Goal: Task Accomplishment & Management: Manage account settings

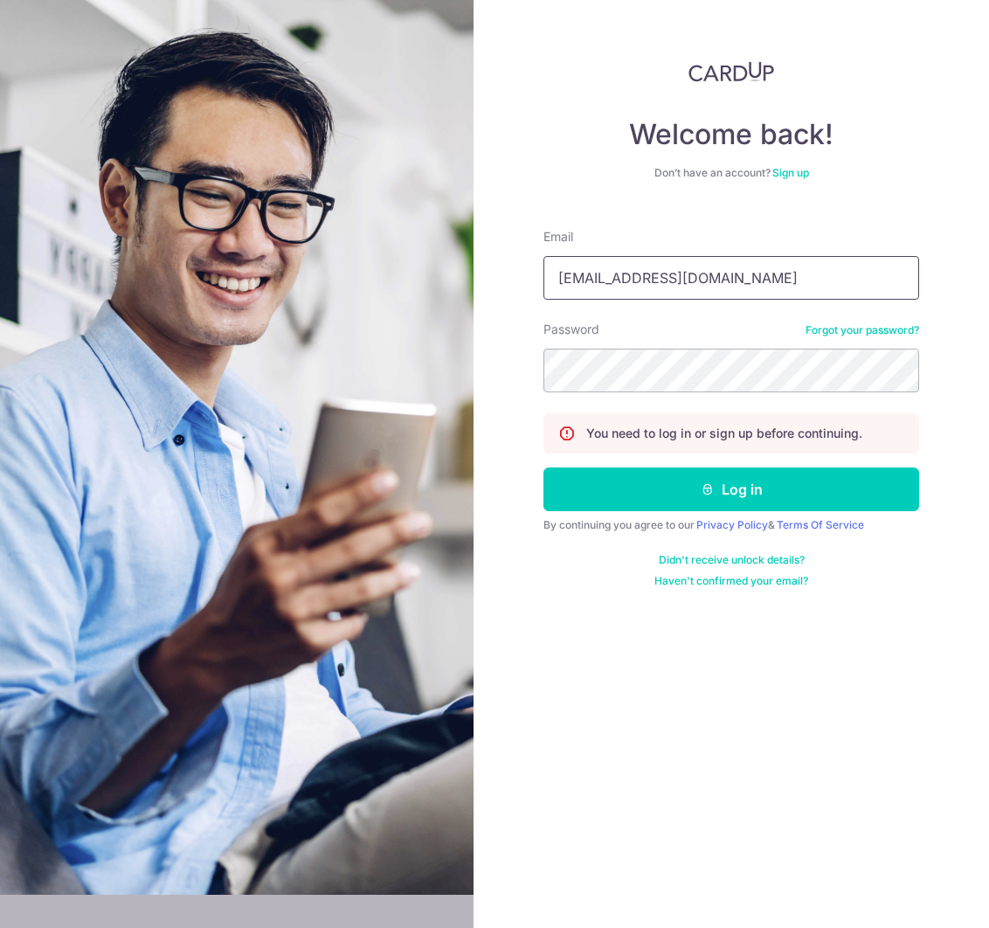
click at [705, 278] on input "[EMAIL_ADDRESS][DOMAIN_NAME]" at bounding box center [732, 278] width 376 height 44
type input "[EMAIL_ADDRESS][DOMAIN_NAME]"
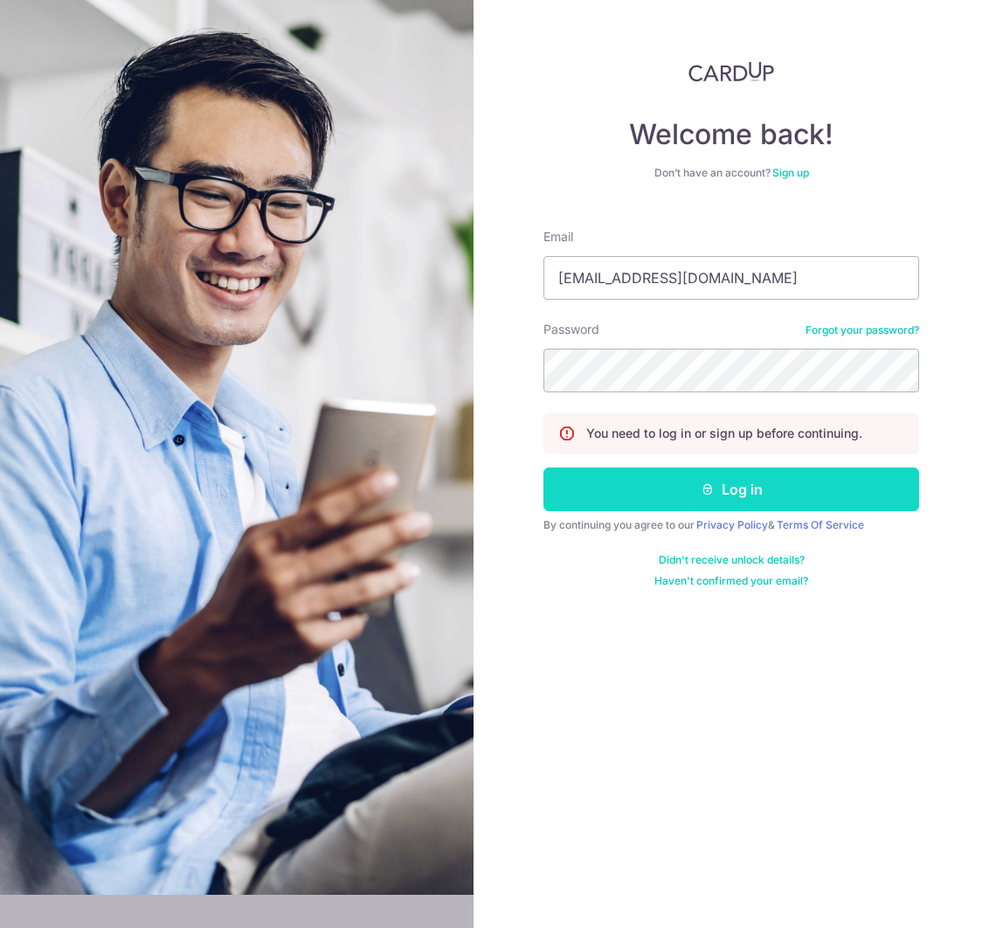
click at [687, 473] on button "Log in" at bounding box center [732, 490] width 376 height 44
